Goal: Task Accomplishment & Management: Manage account settings

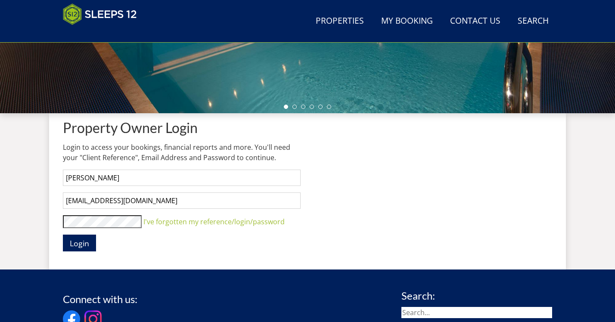
scroll to position [251, 0]
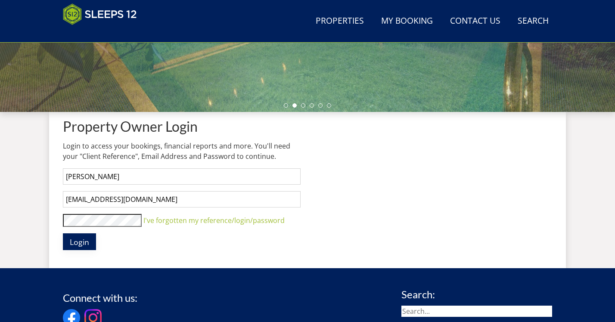
click at [77, 241] on span "Login" at bounding box center [79, 242] width 19 height 10
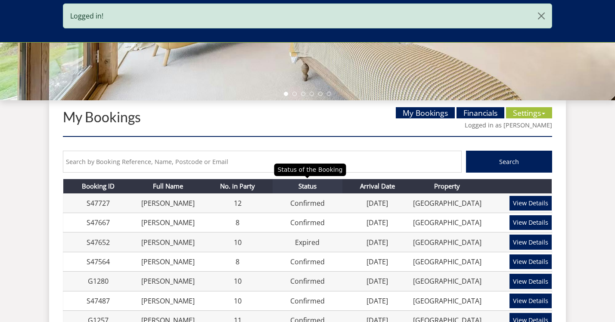
scroll to position [263, 0]
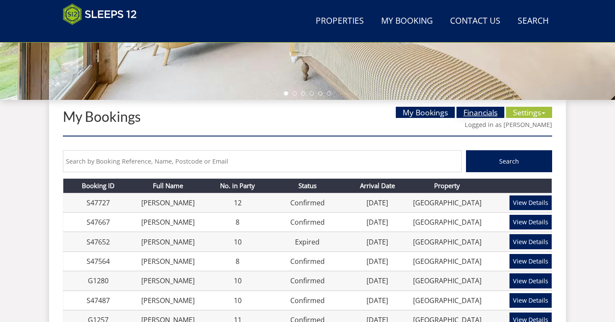
click at [471, 112] on link "Financials" at bounding box center [480, 112] width 48 height 11
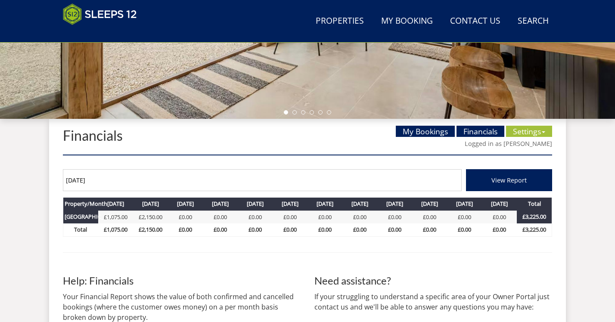
scroll to position [244, 0]
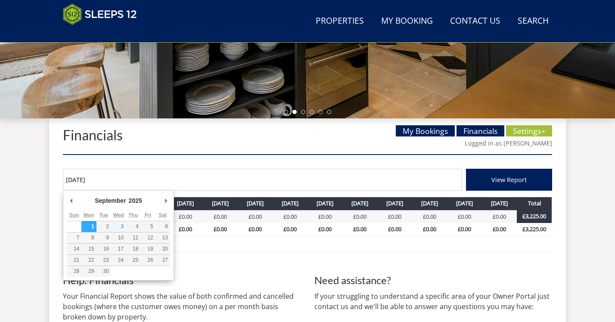
click at [82, 179] on input "[DATE]" at bounding box center [262, 180] width 399 height 22
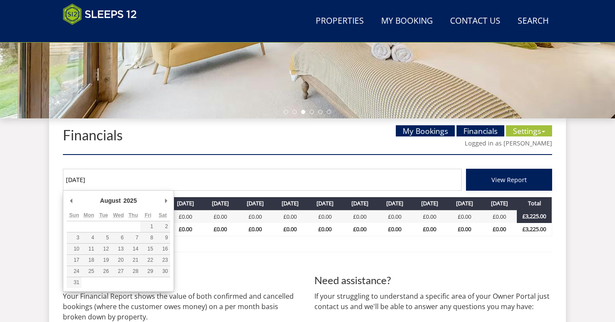
click at [518, 179] on span "View Report" at bounding box center [508, 180] width 35 height 8
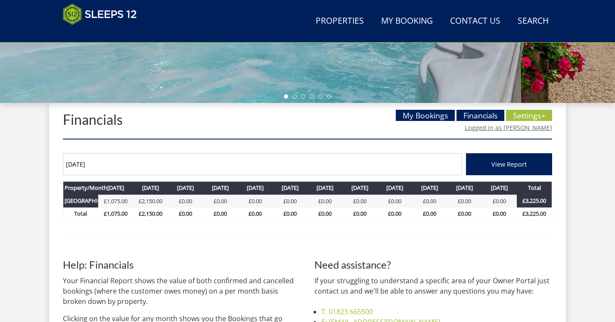
scroll to position [261, 0]
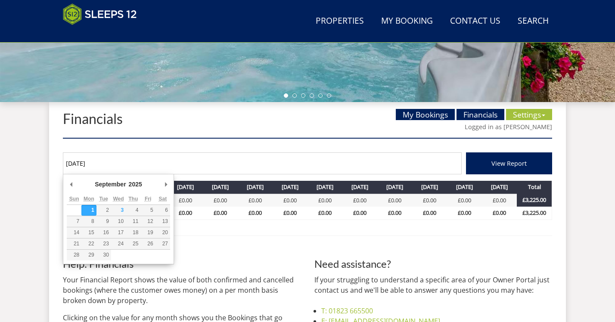
click at [83, 163] on input "[DATE]" at bounding box center [262, 163] width 399 height 22
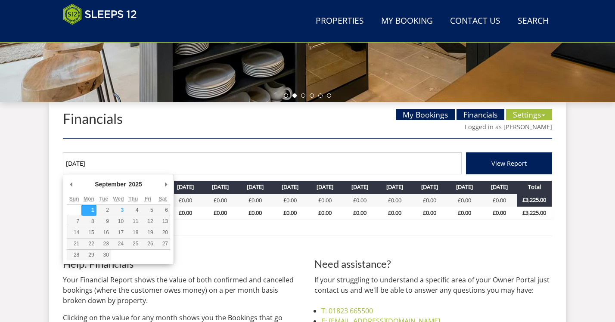
click at [114, 161] on input "[DATE]" at bounding box center [262, 163] width 399 height 22
type input "[DATE]"
click at [518, 163] on span "View Report" at bounding box center [508, 163] width 35 height 8
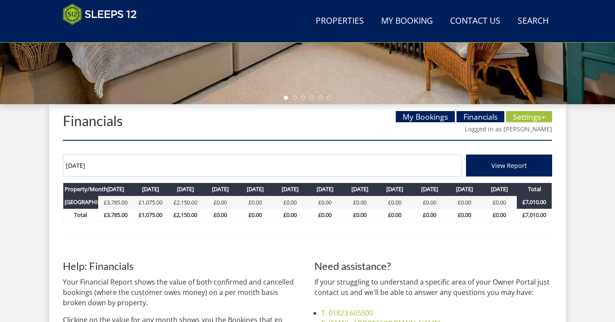
scroll to position [260, 0]
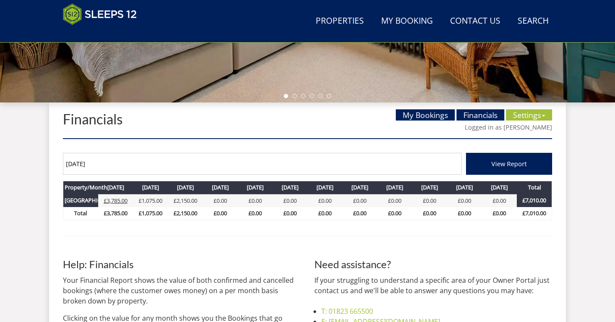
click at [115, 199] on link "£3,785.00" at bounding box center [116, 201] width 24 height 8
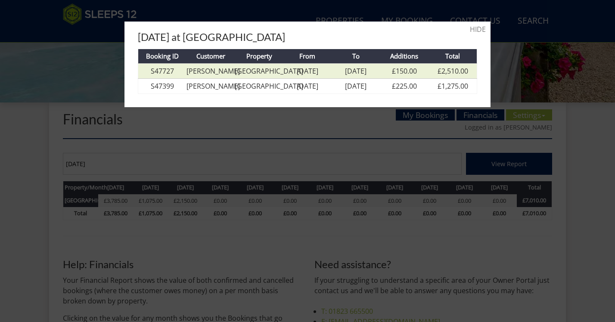
click at [224, 71] on link "[PERSON_NAME]" at bounding box center [212, 70] width 53 height 9
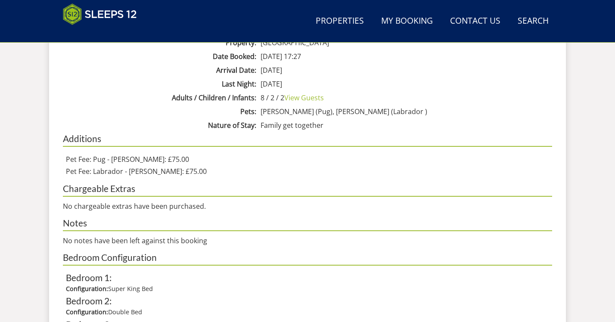
scroll to position [559, 0]
click at [319, 194] on h4 "Chargeable Extras" at bounding box center [307, 190] width 489 height 13
